Goal: Information Seeking & Learning: Learn about a topic

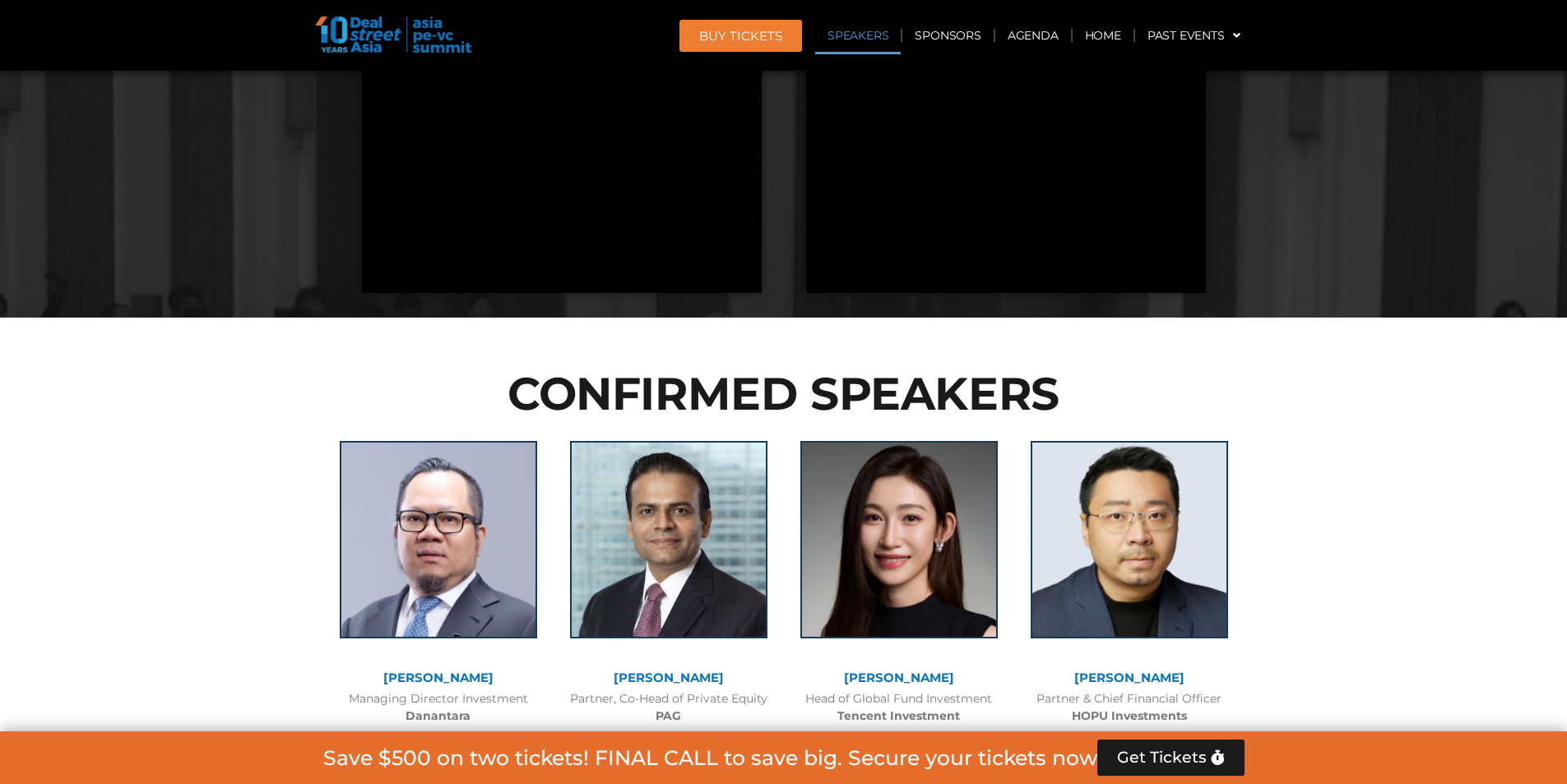
scroll to position [4140, 0]
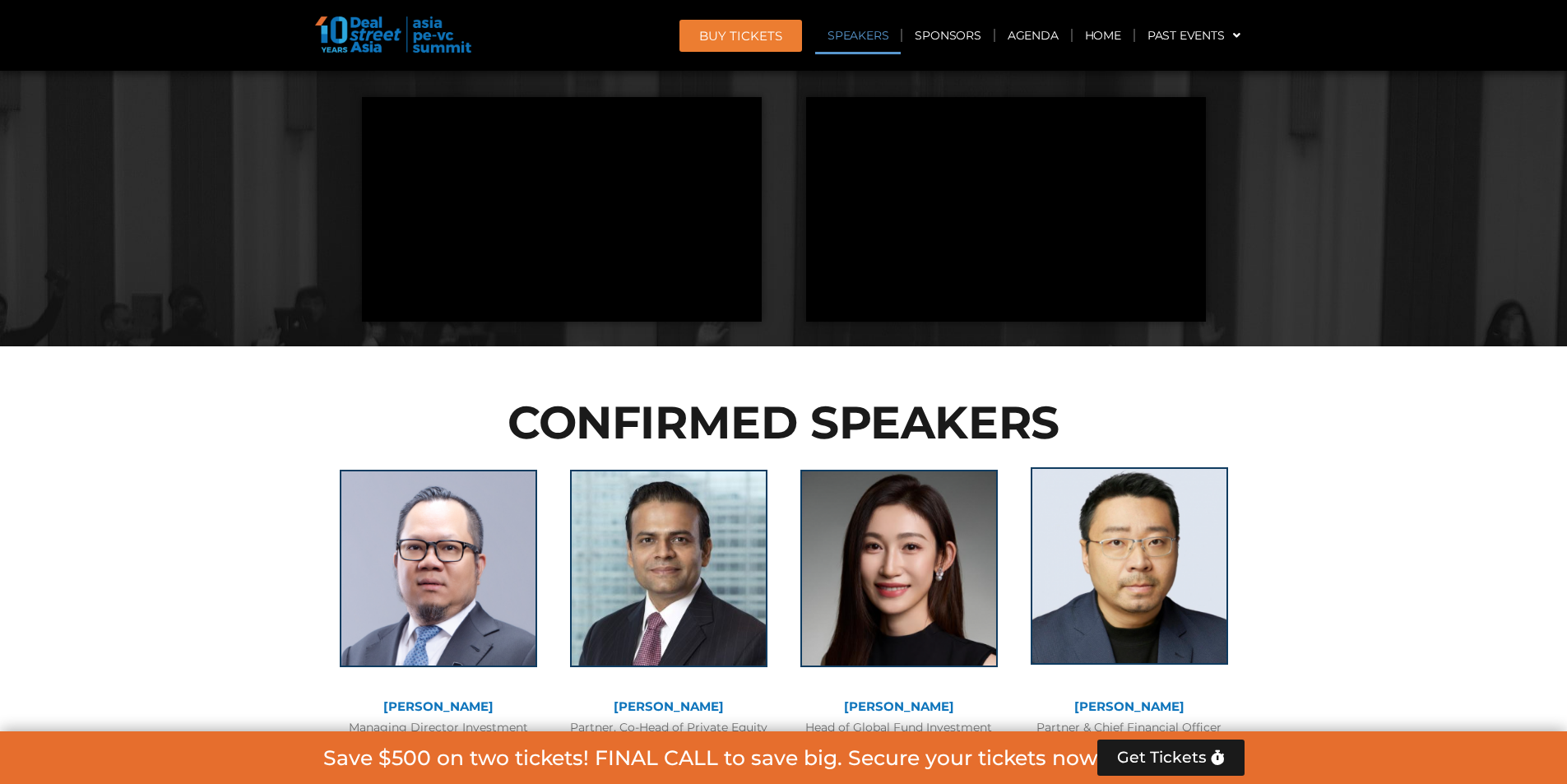
click at [1146, 467] on img at bounding box center [1130, 566] width 198 height 197
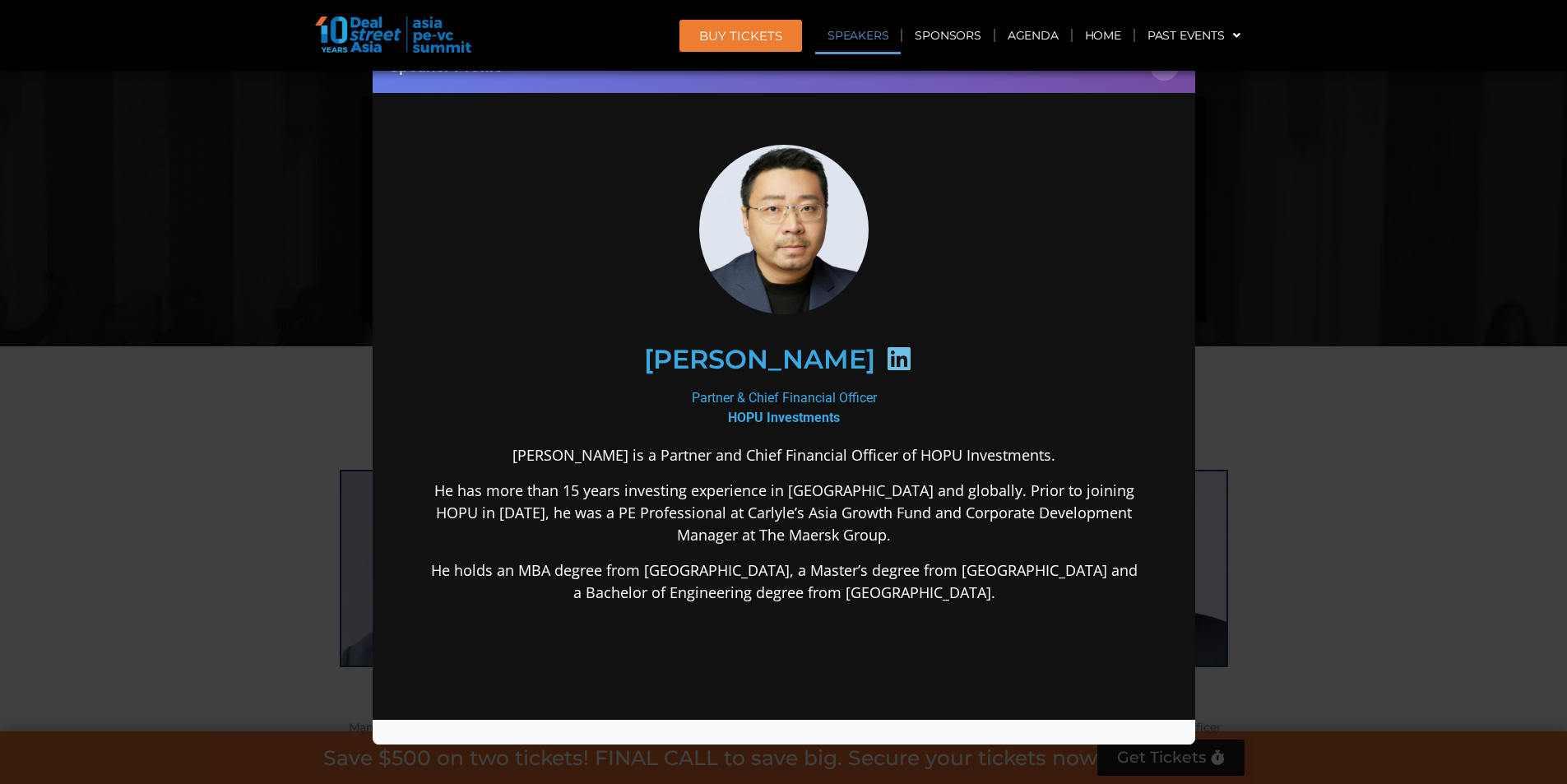
scroll to position [0, 0]
click at [1377, 360] on div "Speaker Profile ×" at bounding box center [784, 392] width 1567 height 784
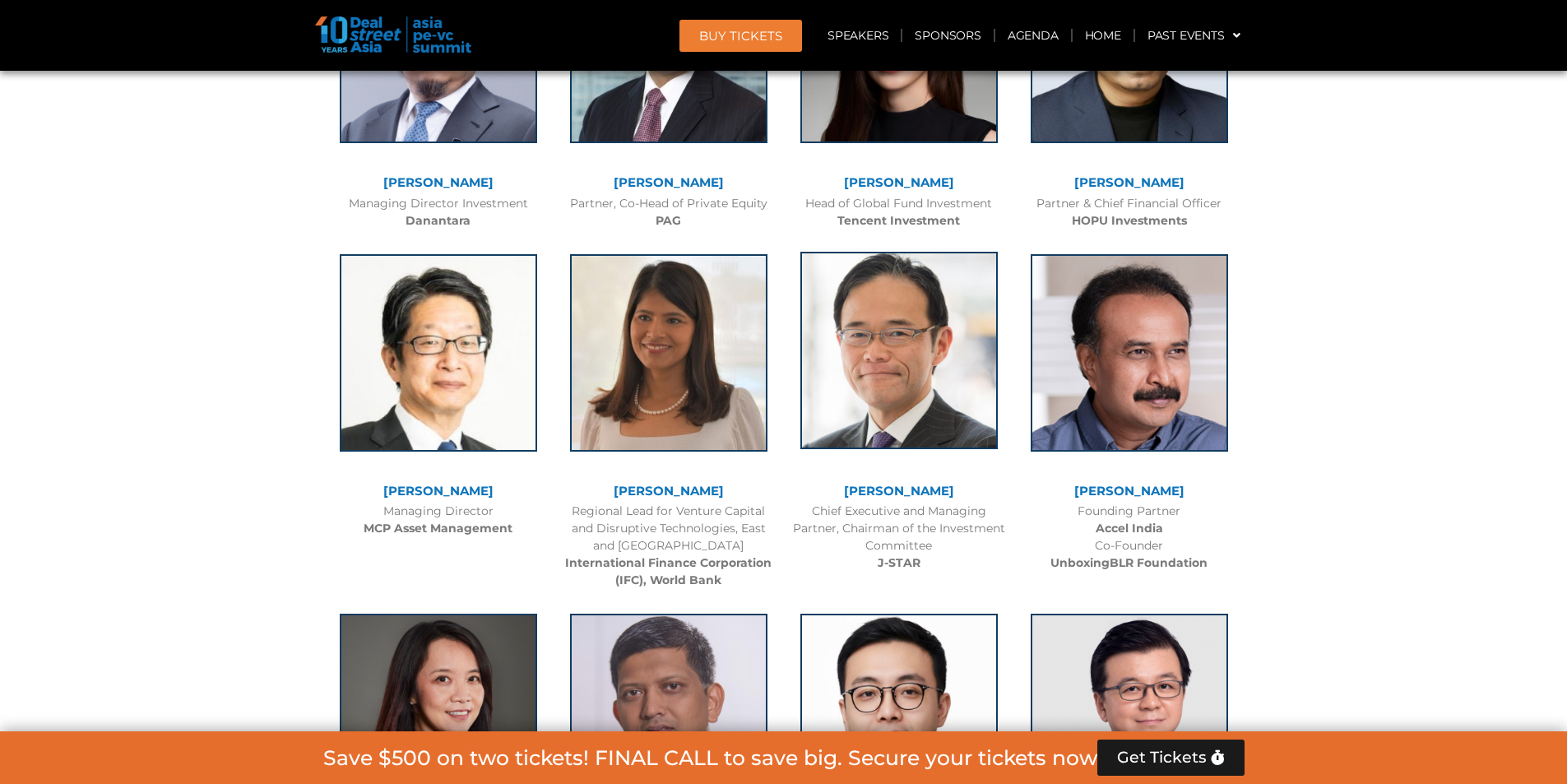
scroll to position [4716, 0]
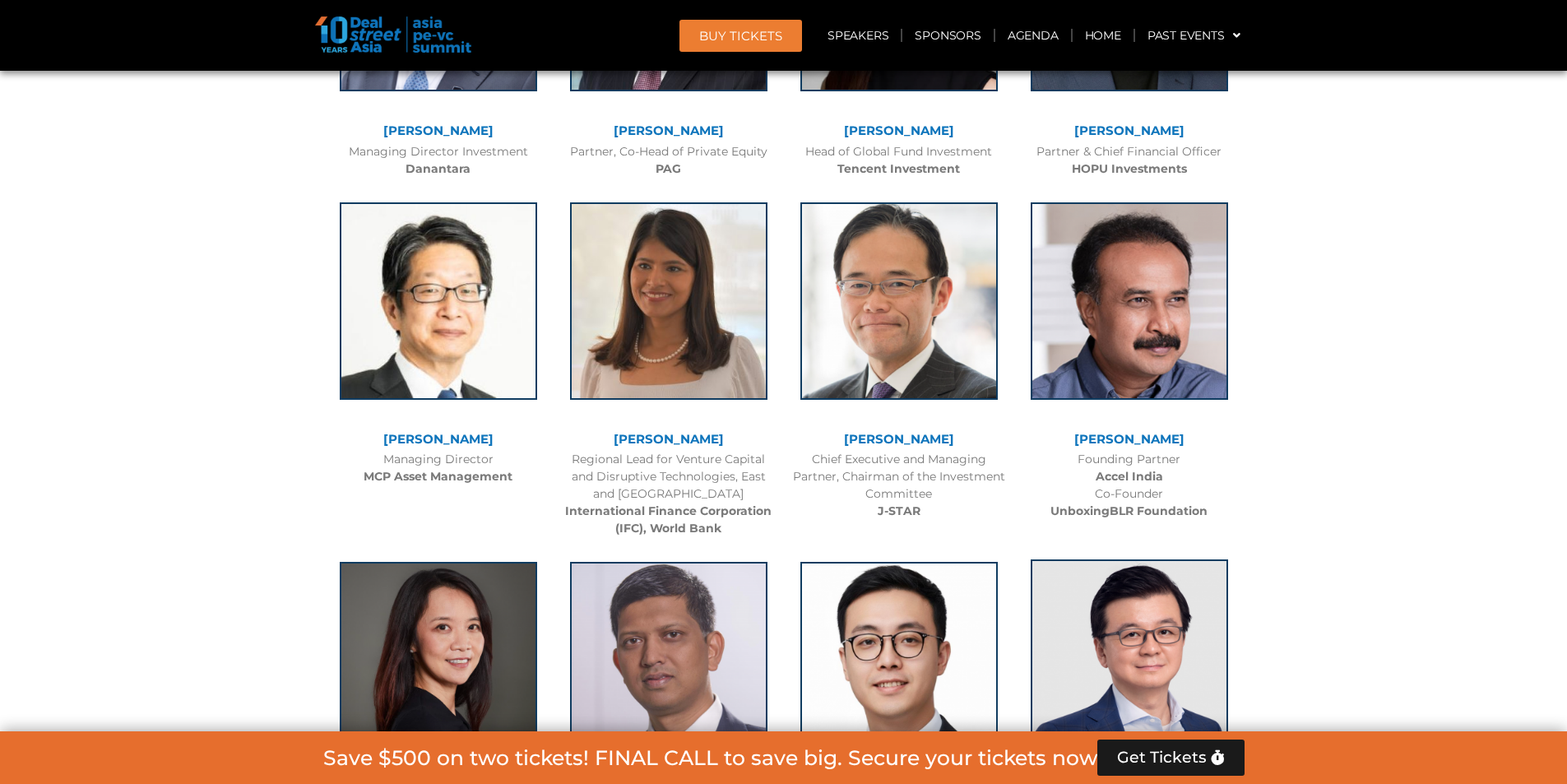
click at [1105, 559] on img at bounding box center [1130, 658] width 198 height 197
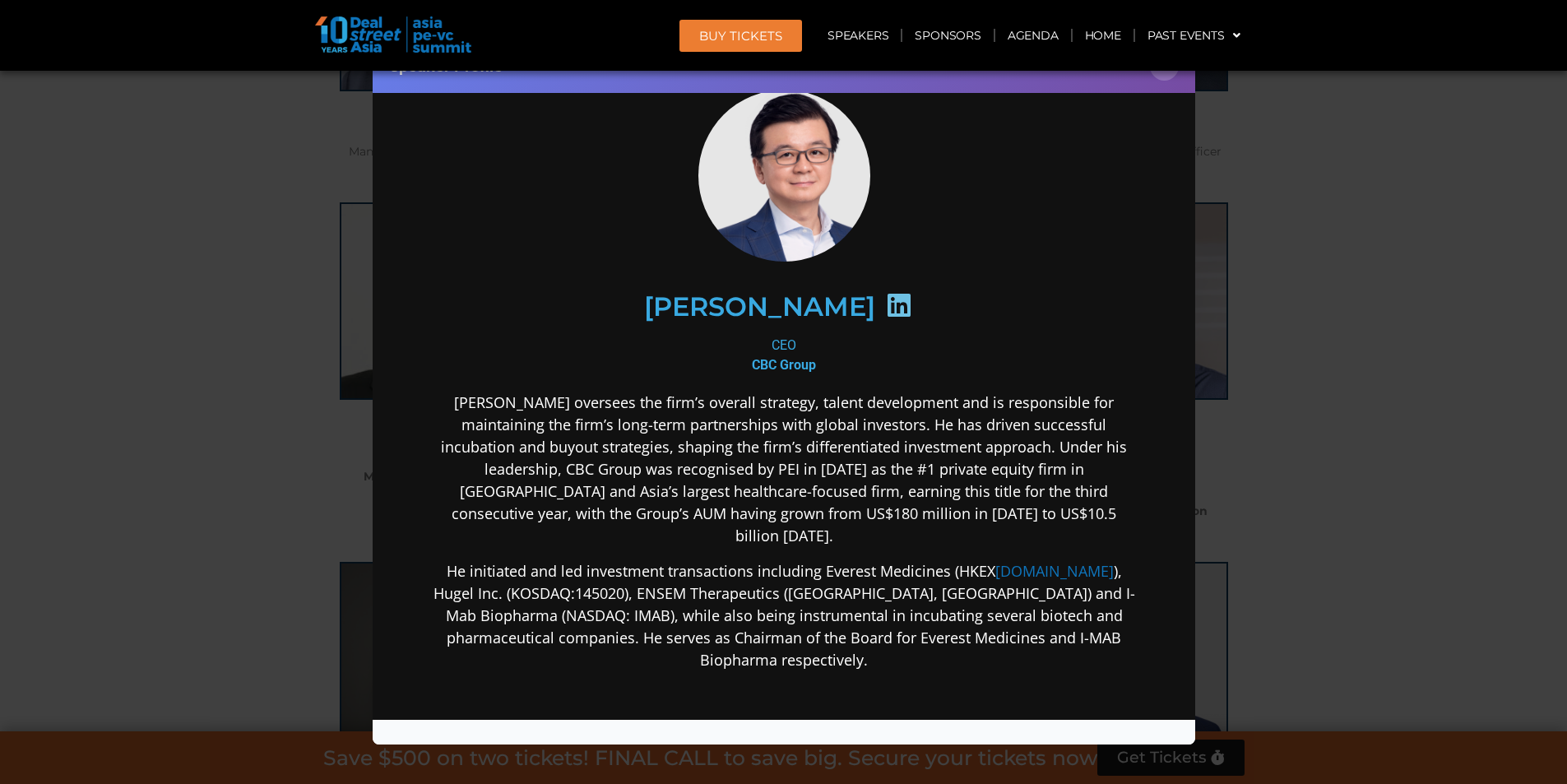
scroll to position [82, 0]
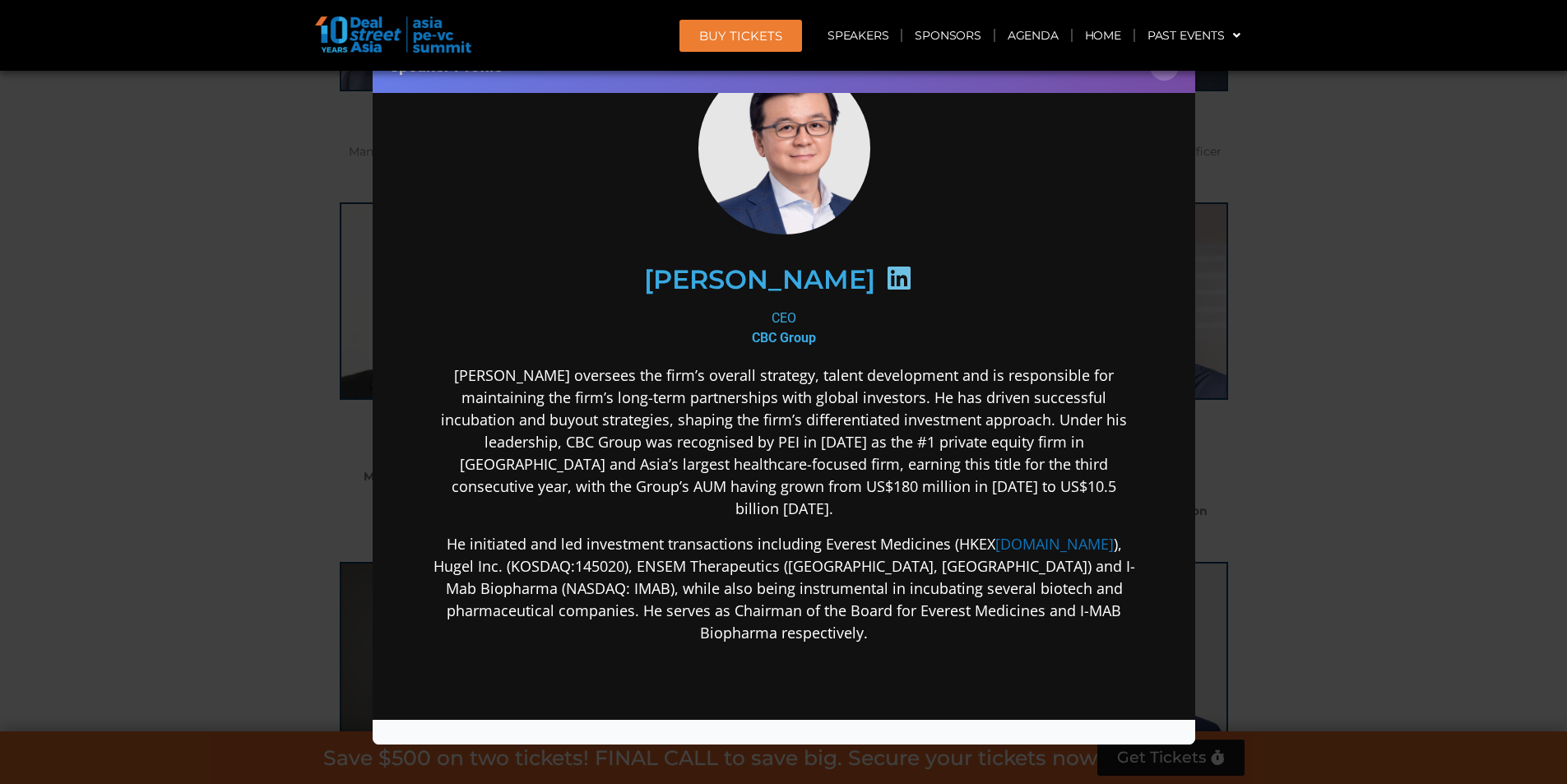
click at [1314, 336] on div "Speaker Profile ×" at bounding box center [784, 392] width 1567 height 784
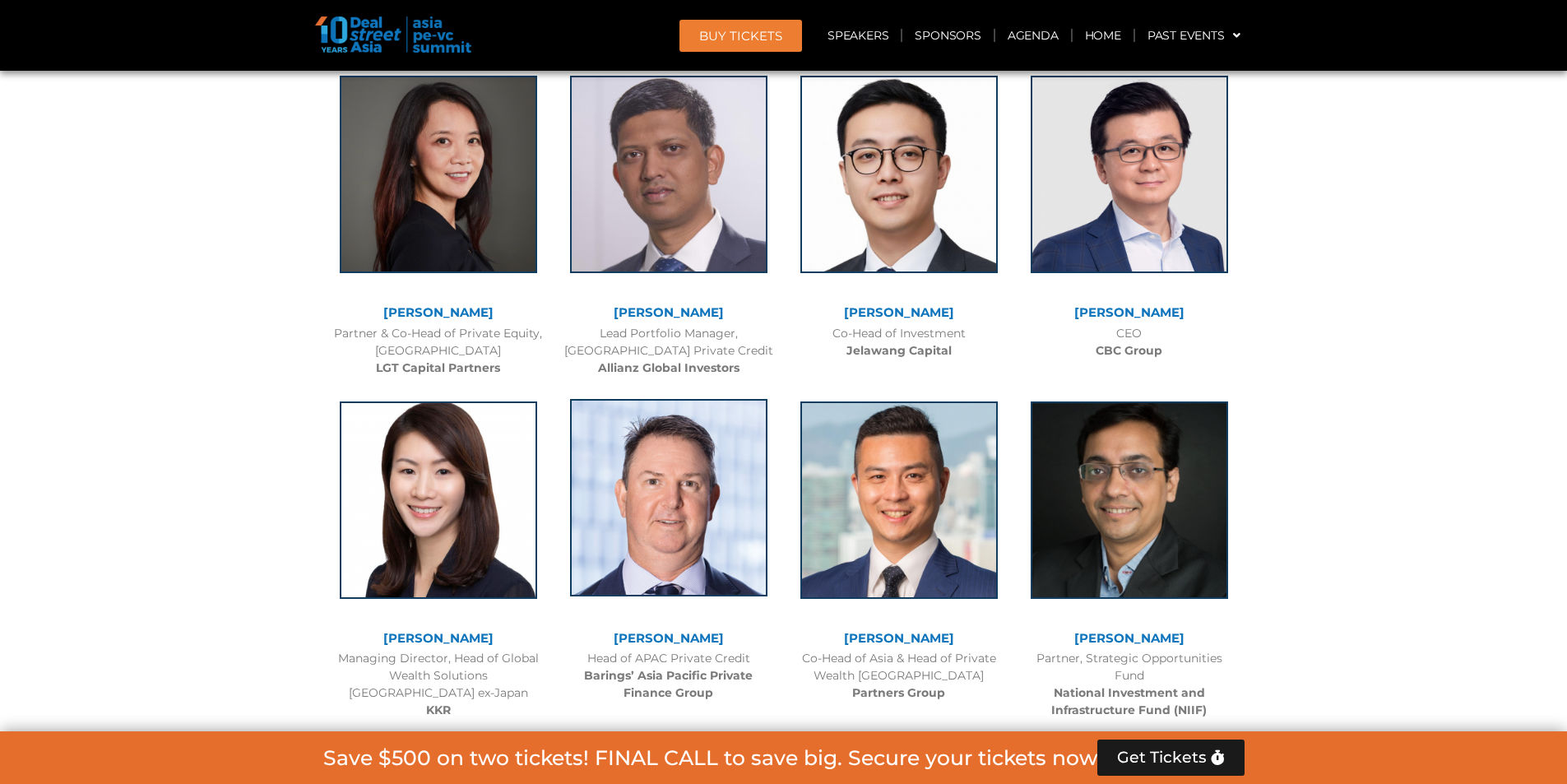
scroll to position [5210, 0]
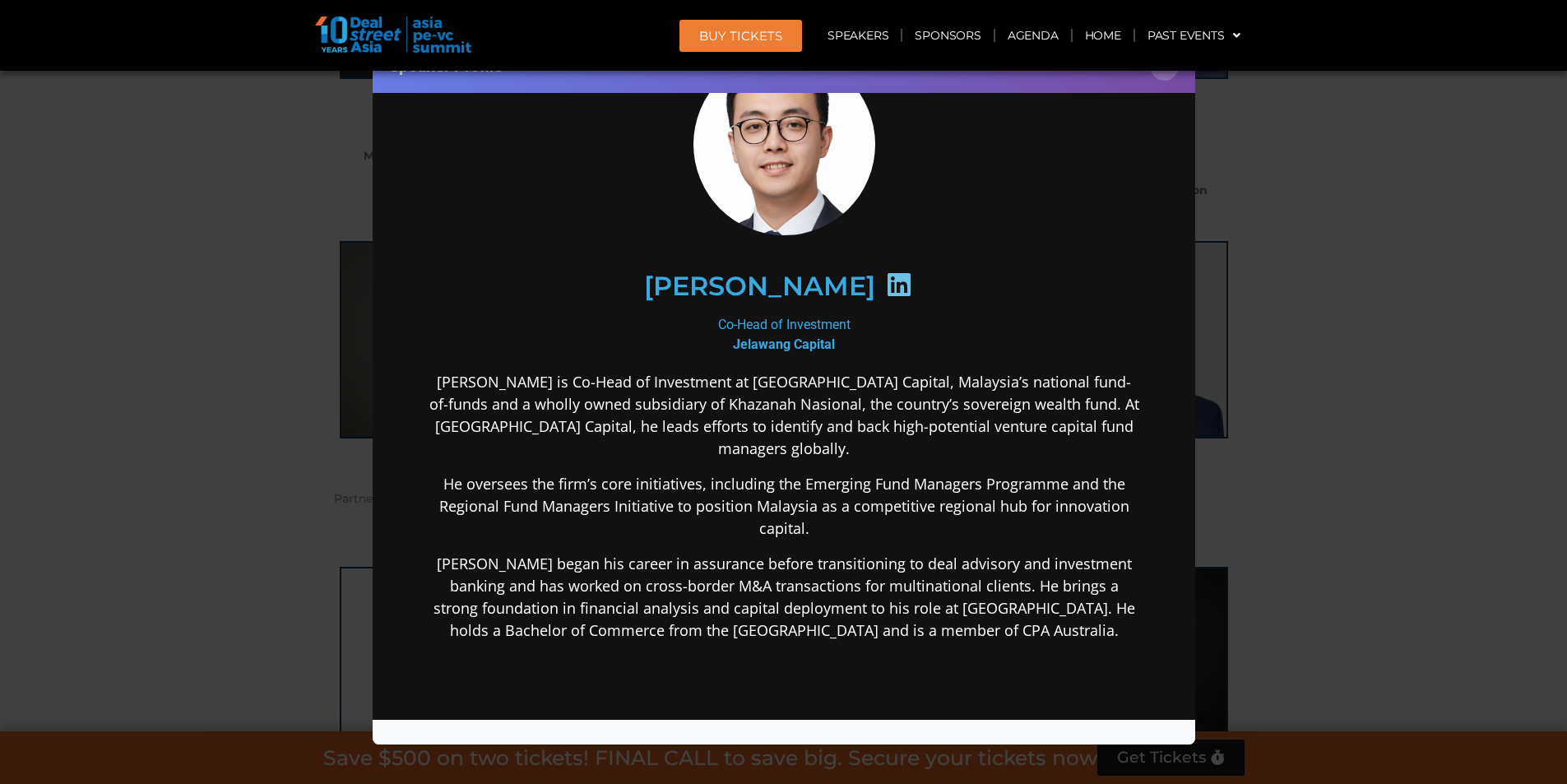
scroll to position [165, 0]
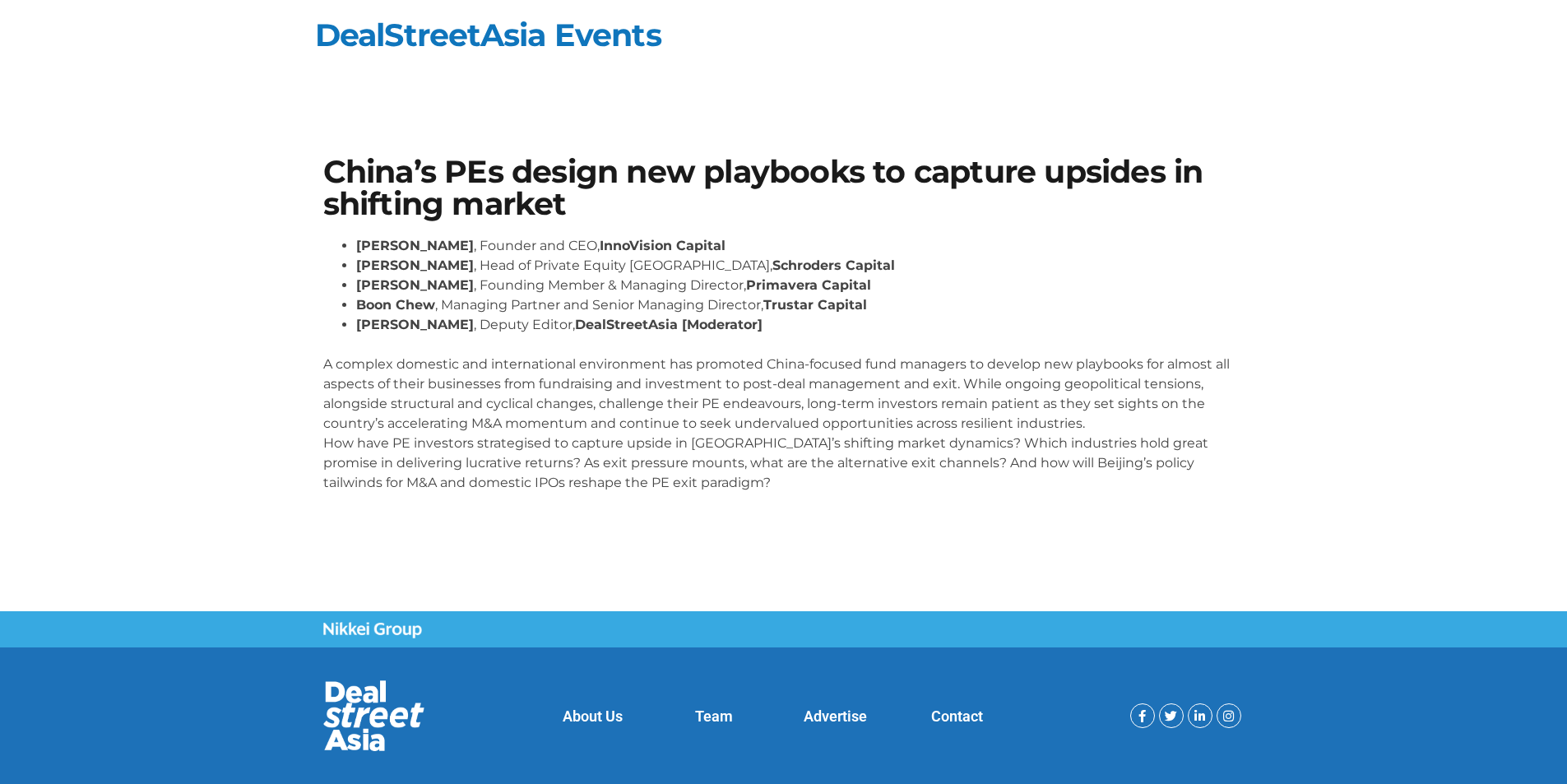
click at [508, 486] on p "A complex domestic and international environment has promoted China-focused fun…" at bounding box center [784, 414] width 922 height 158
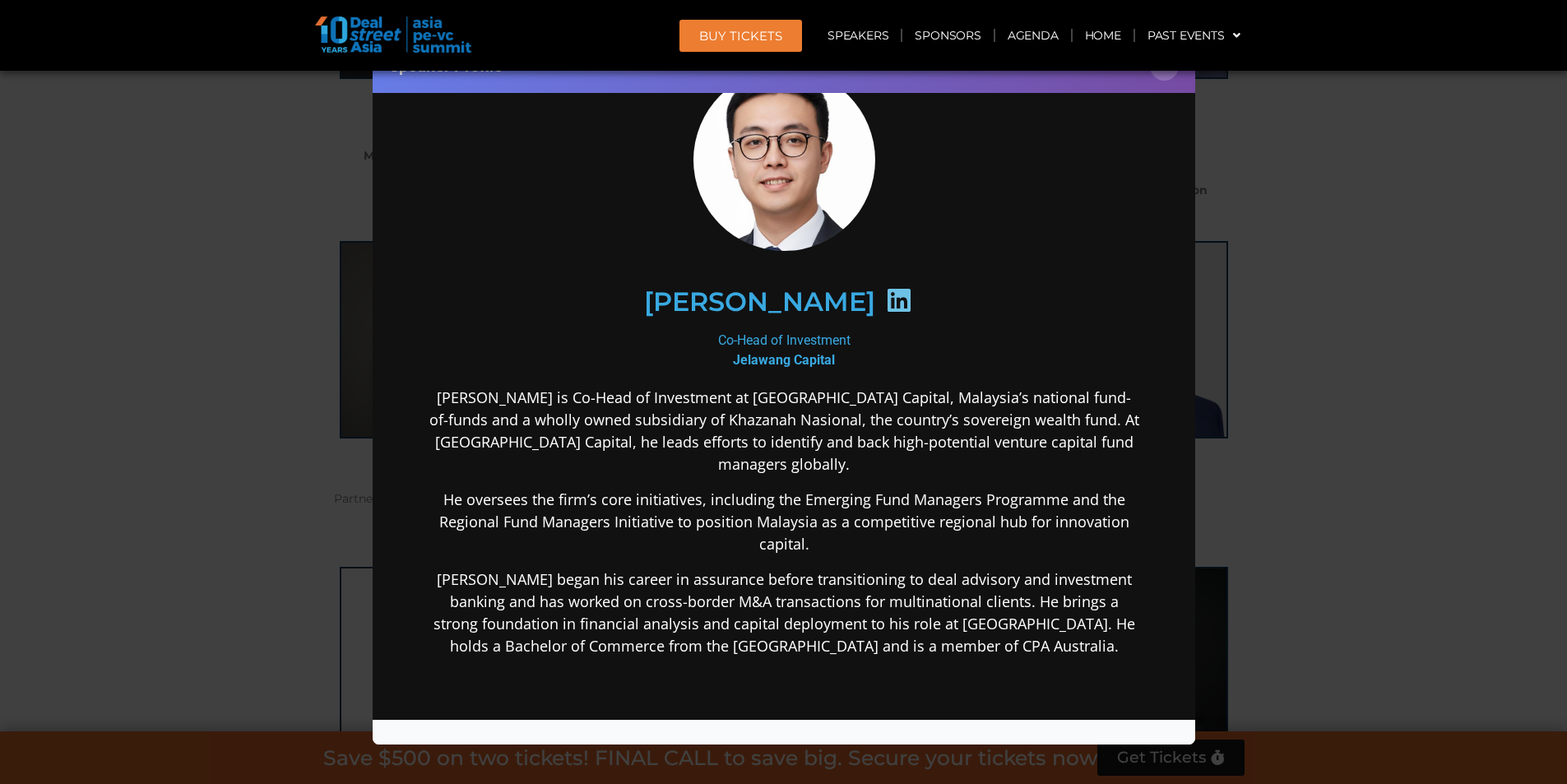
click at [1304, 239] on div "Speaker Profile ×" at bounding box center [784, 392] width 1567 height 784
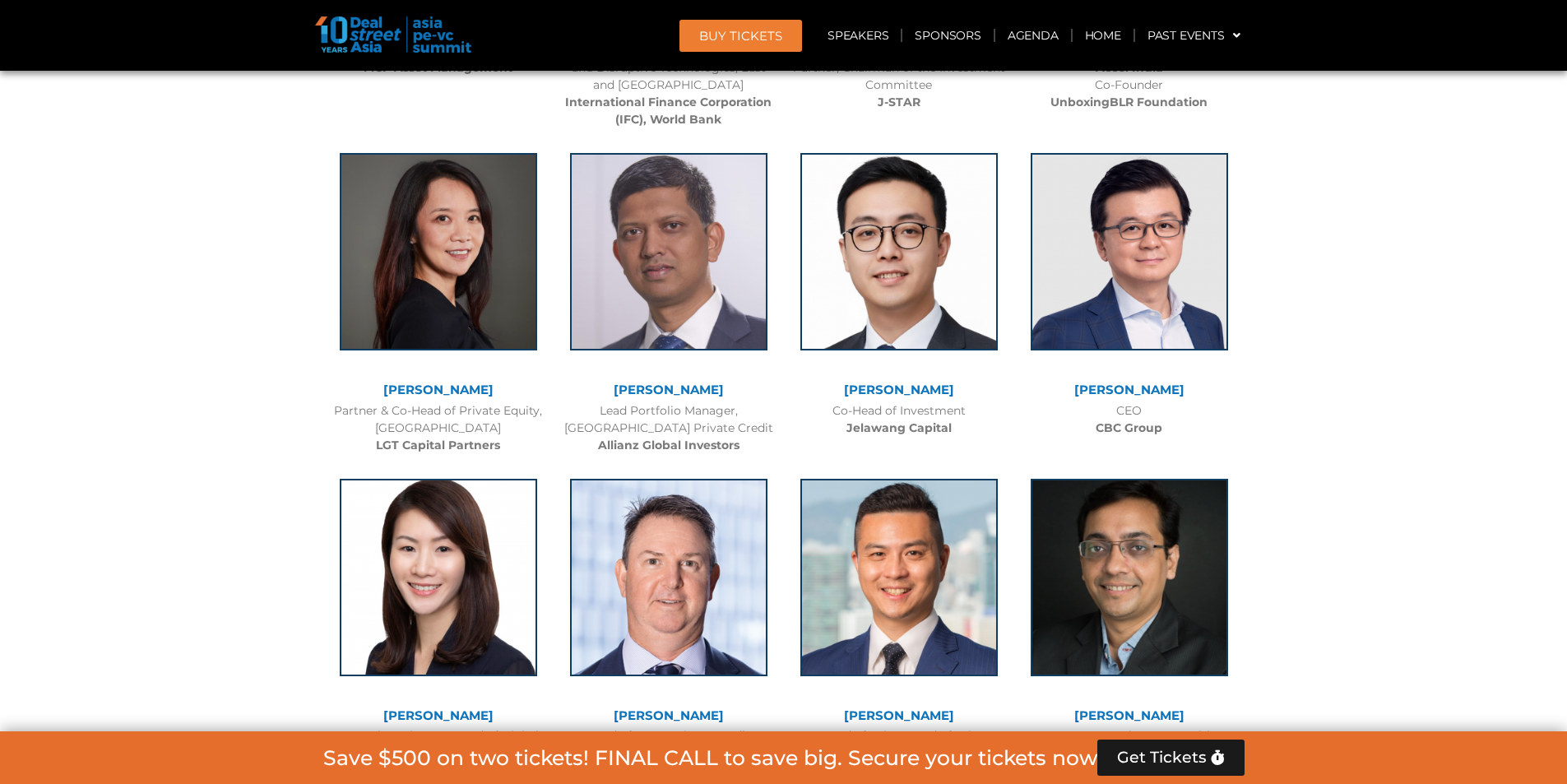
scroll to position [2800, 0]
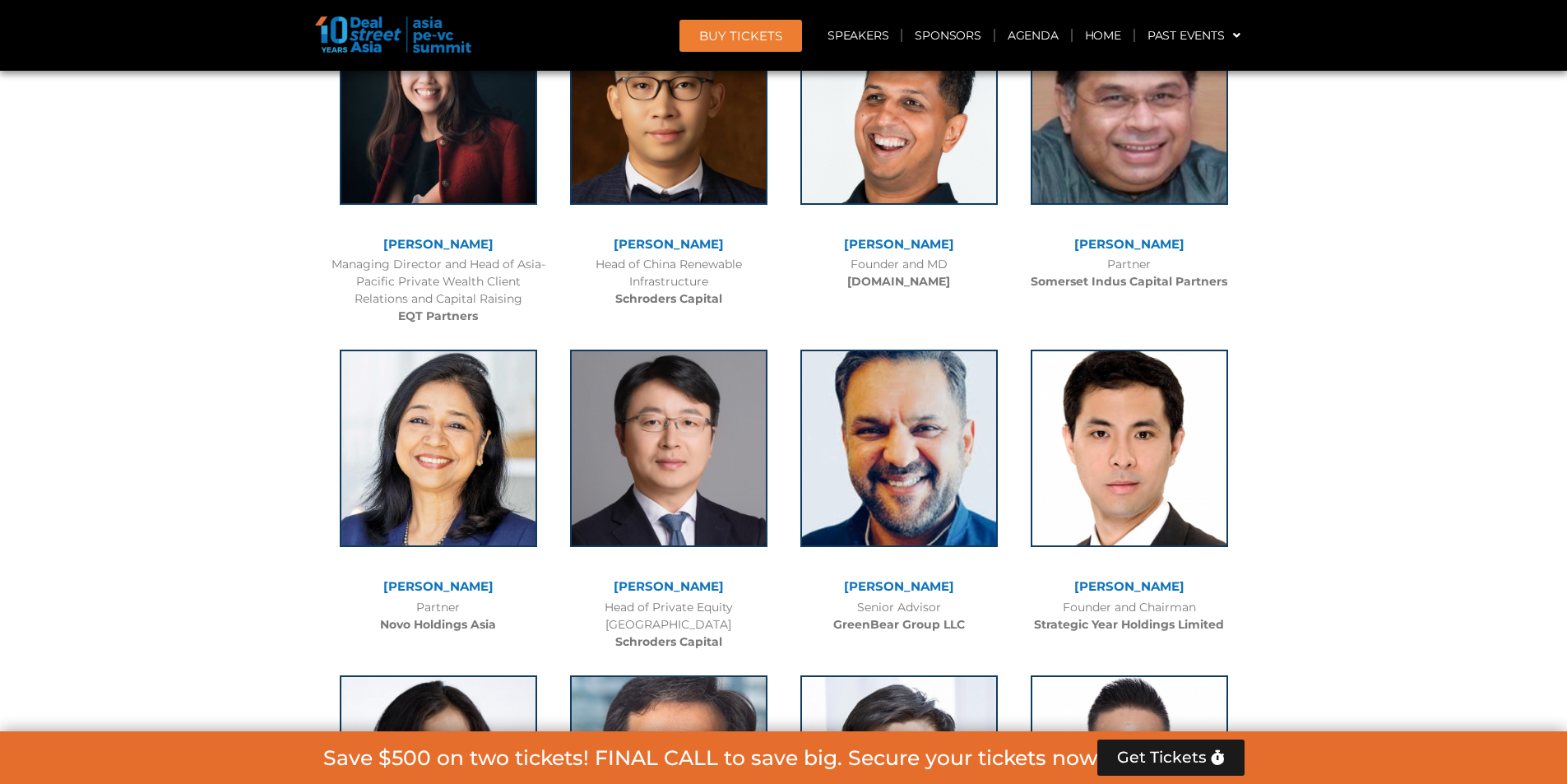
scroll to position [5424, 0]
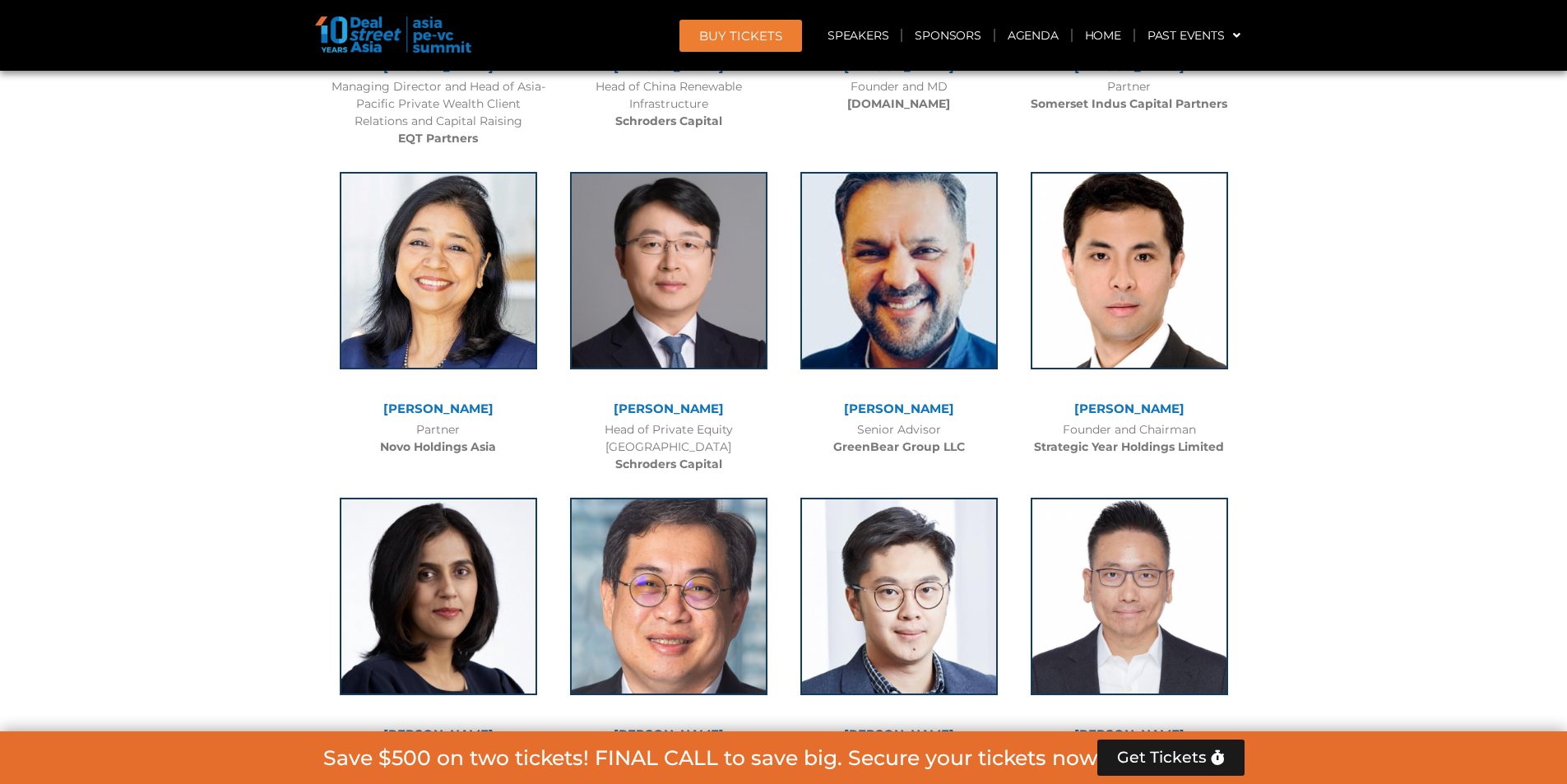
click at [652, 402] on div "[PERSON_NAME]" at bounding box center [669, 411] width 214 height 18
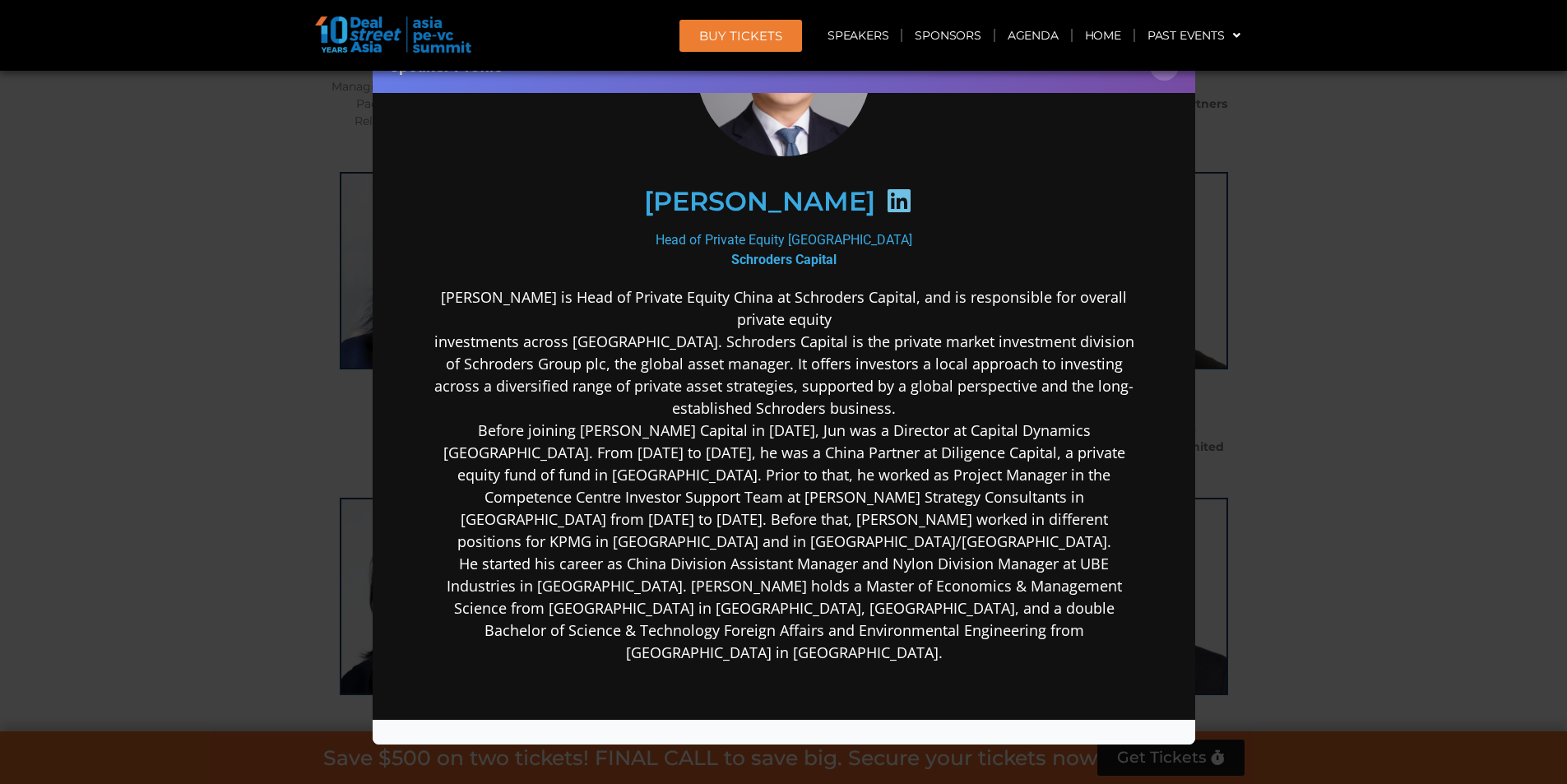
scroll to position [165, 0]
click at [886, 199] on icon at bounding box center [899, 198] width 26 height 26
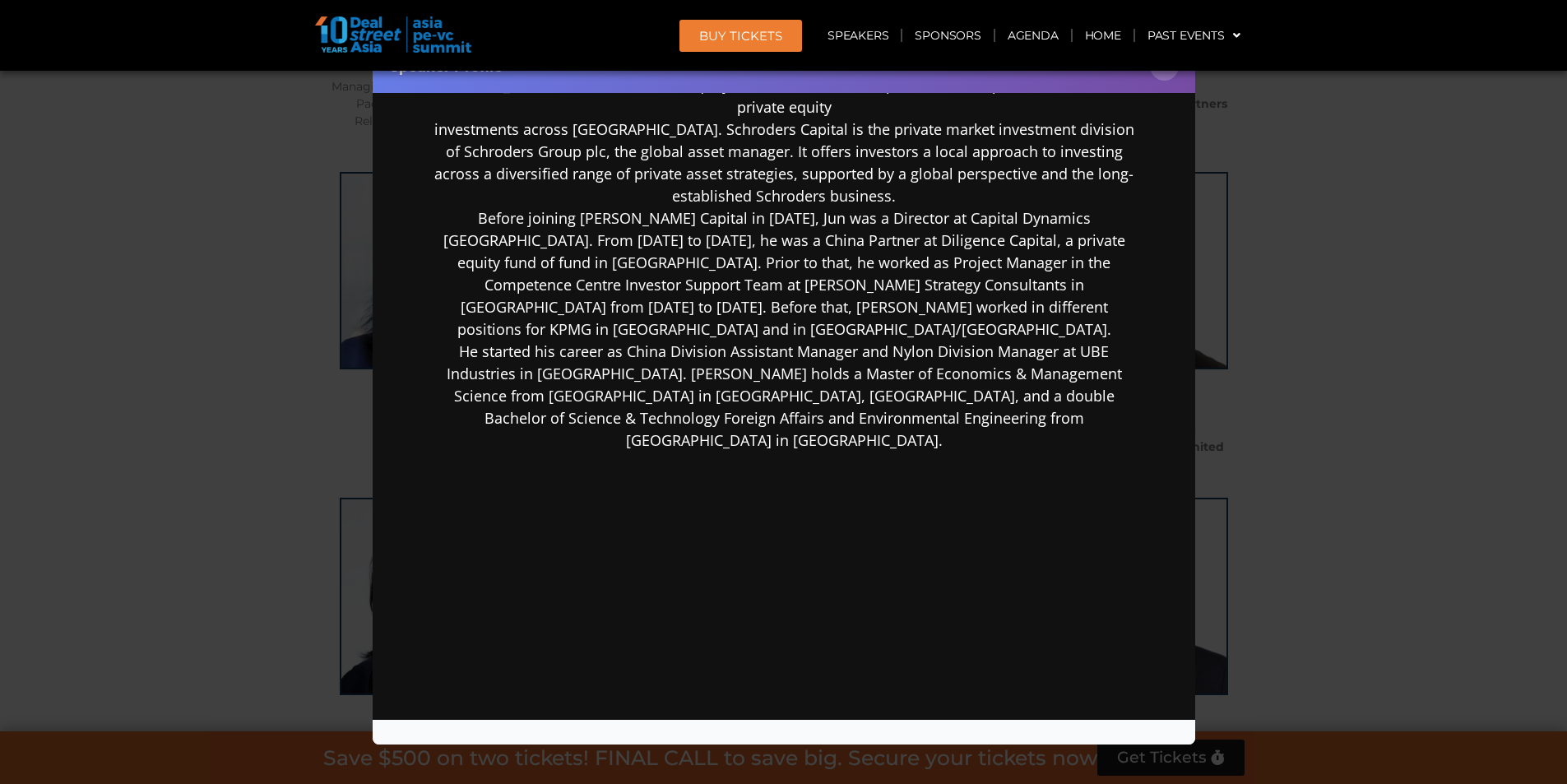
scroll to position [211, 0]
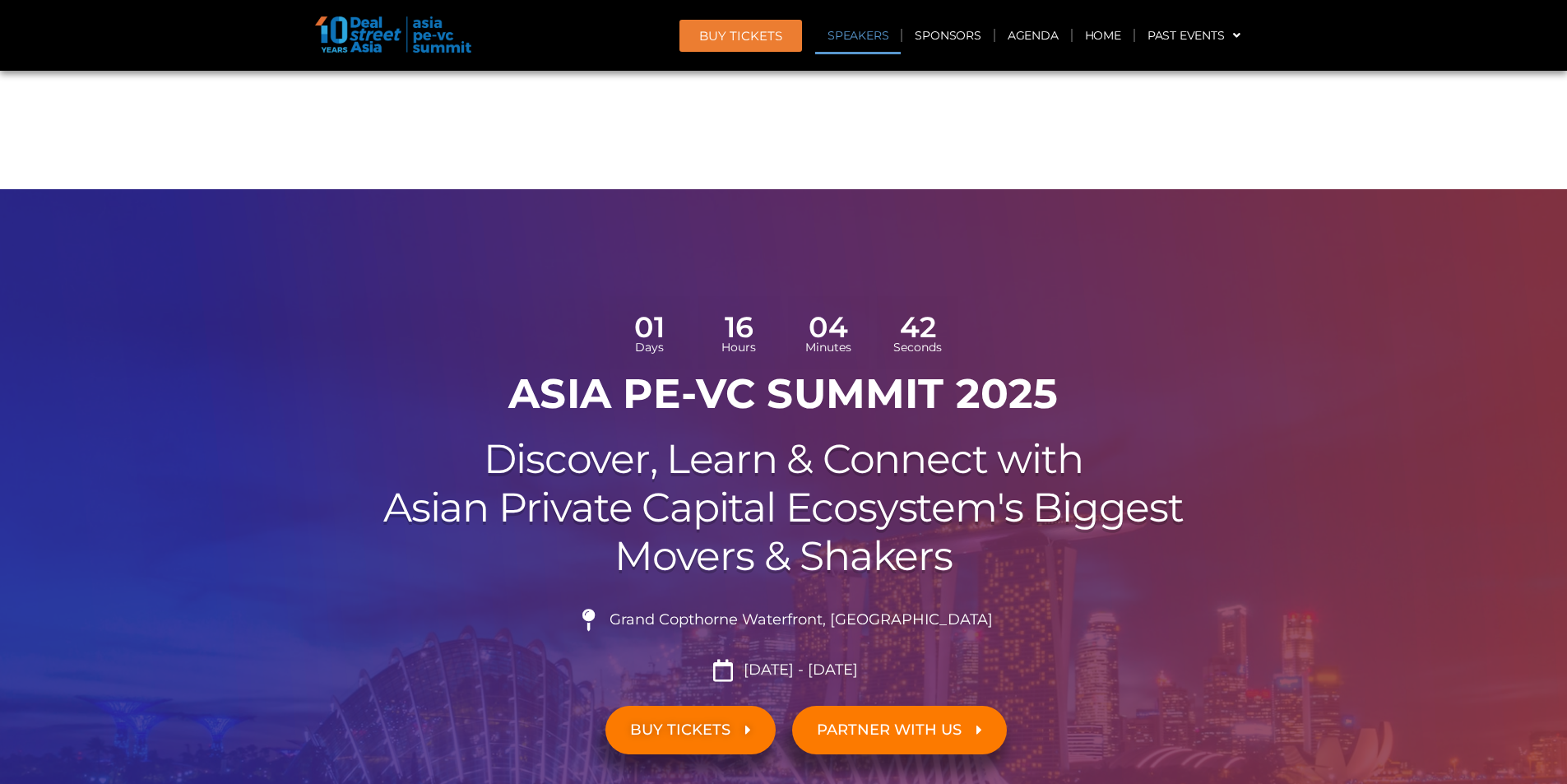
scroll to position [1807, 0]
